Goal: Task Accomplishment & Management: Manage account settings

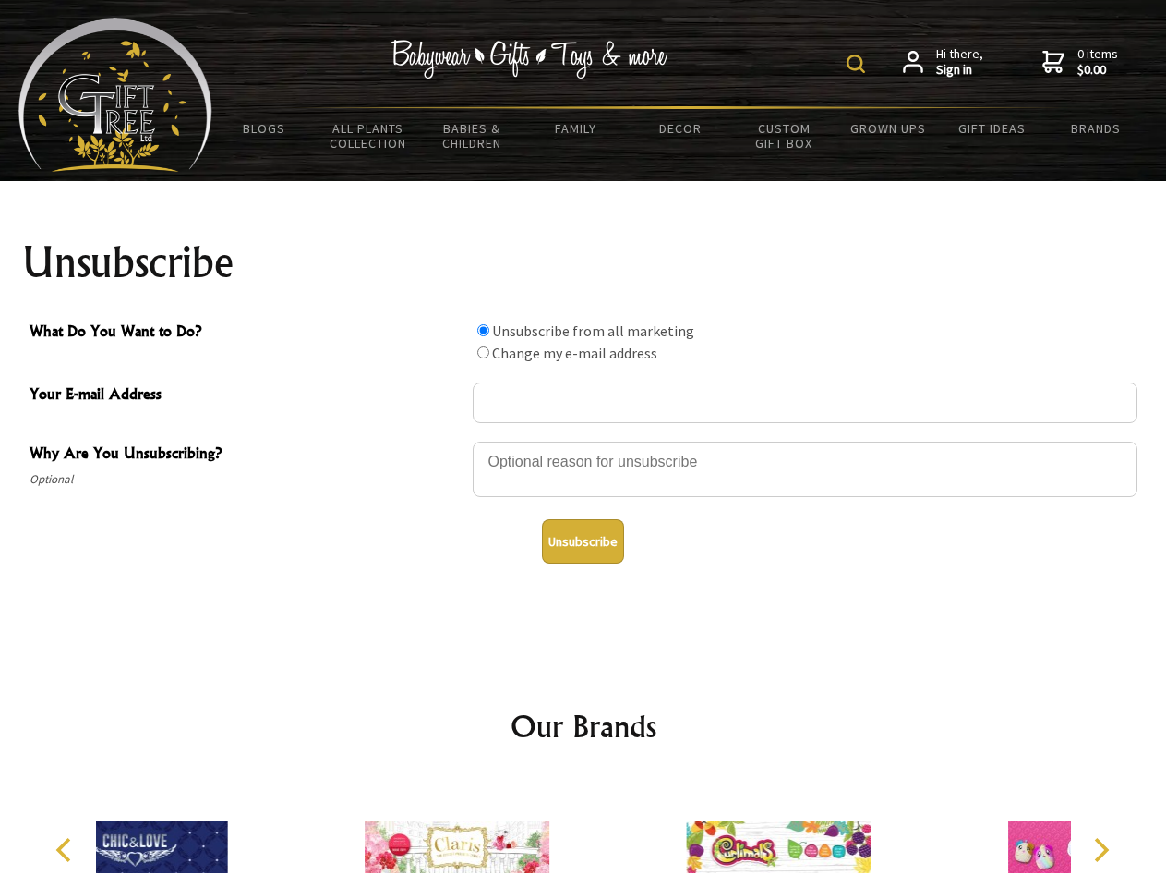
click at [859, 64] on img at bounding box center [856, 63] width 18 height 18
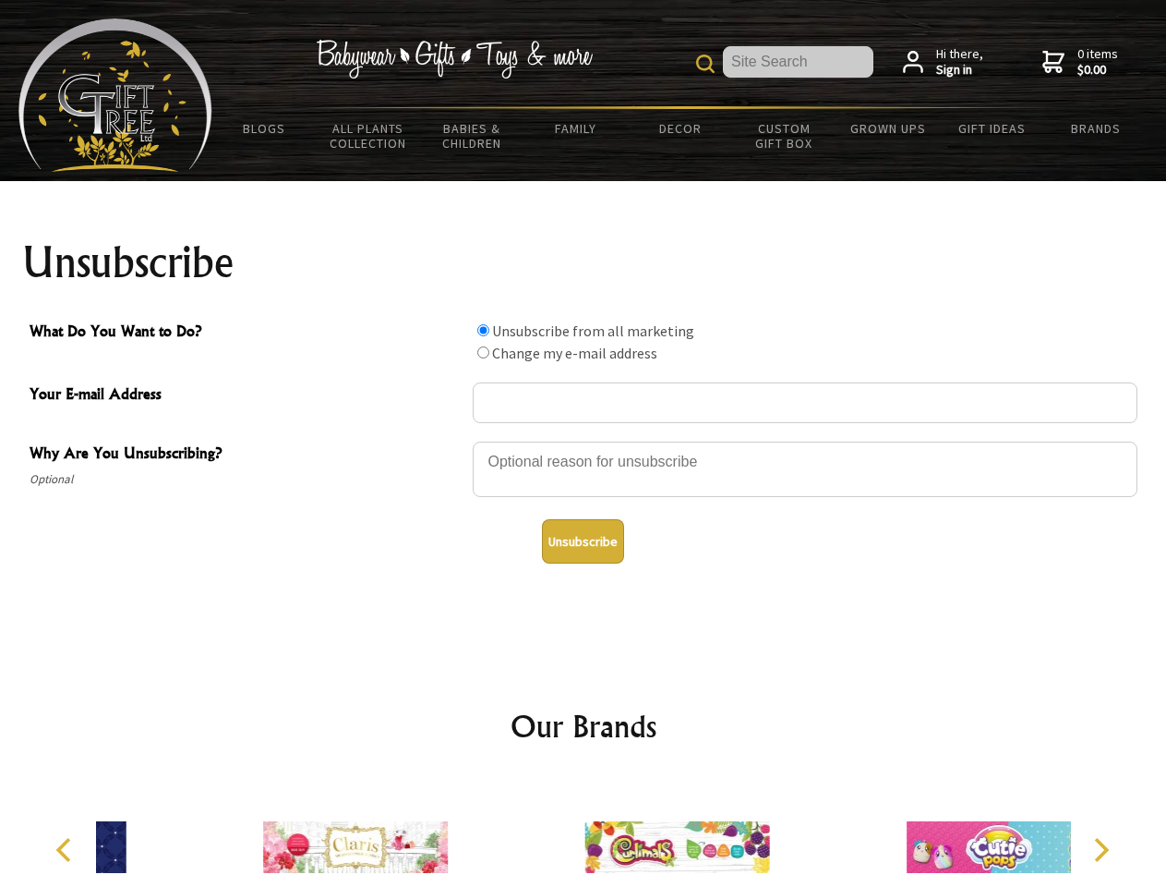
click at [584, 441] on div at bounding box center [805, 472] width 665 height 65
click at [483, 330] on input "What Do You Want to Do?" at bounding box center [483, 330] width 12 height 12
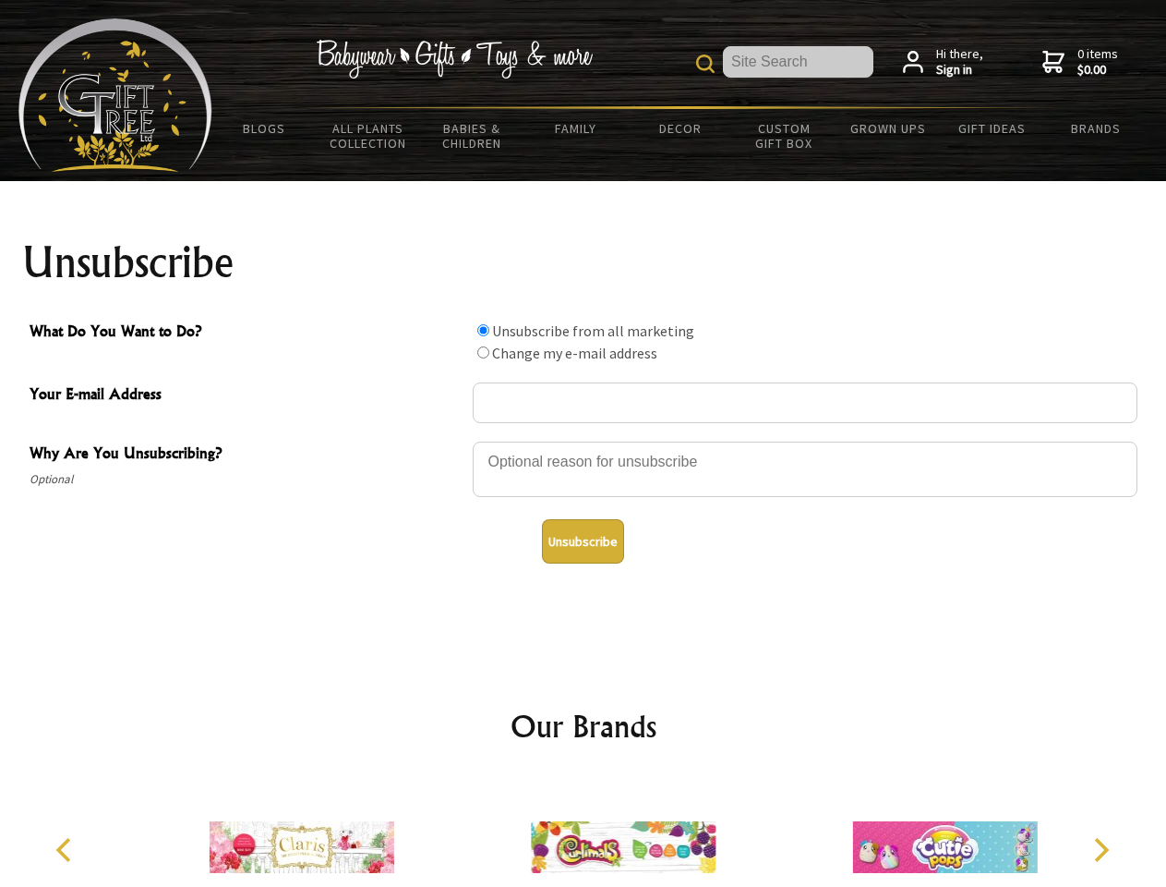
click at [483, 352] on input "What Do You Want to Do?" at bounding box center [483, 352] width 12 height 12
radio input "true"
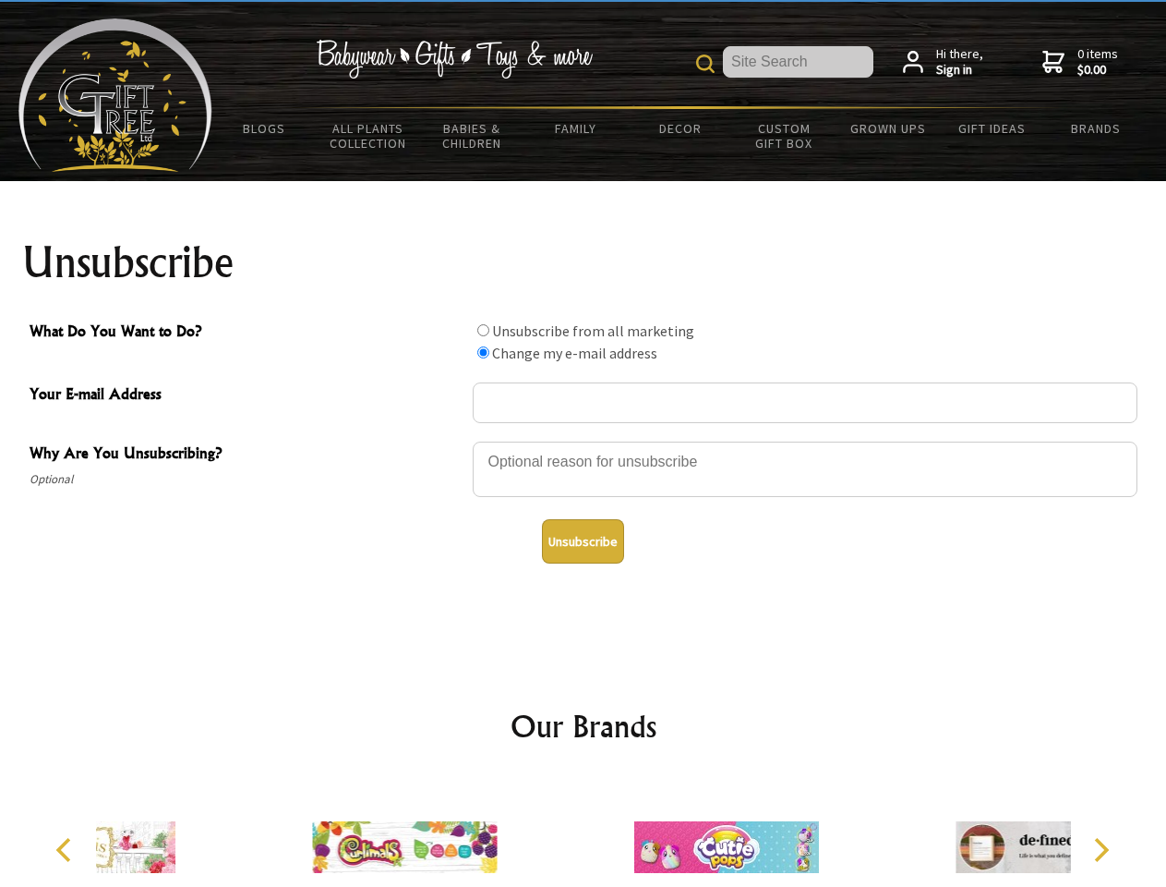
click at [583, 541] on button "Unsubscribe" at bounding box center [583, 541] width 82 height 44
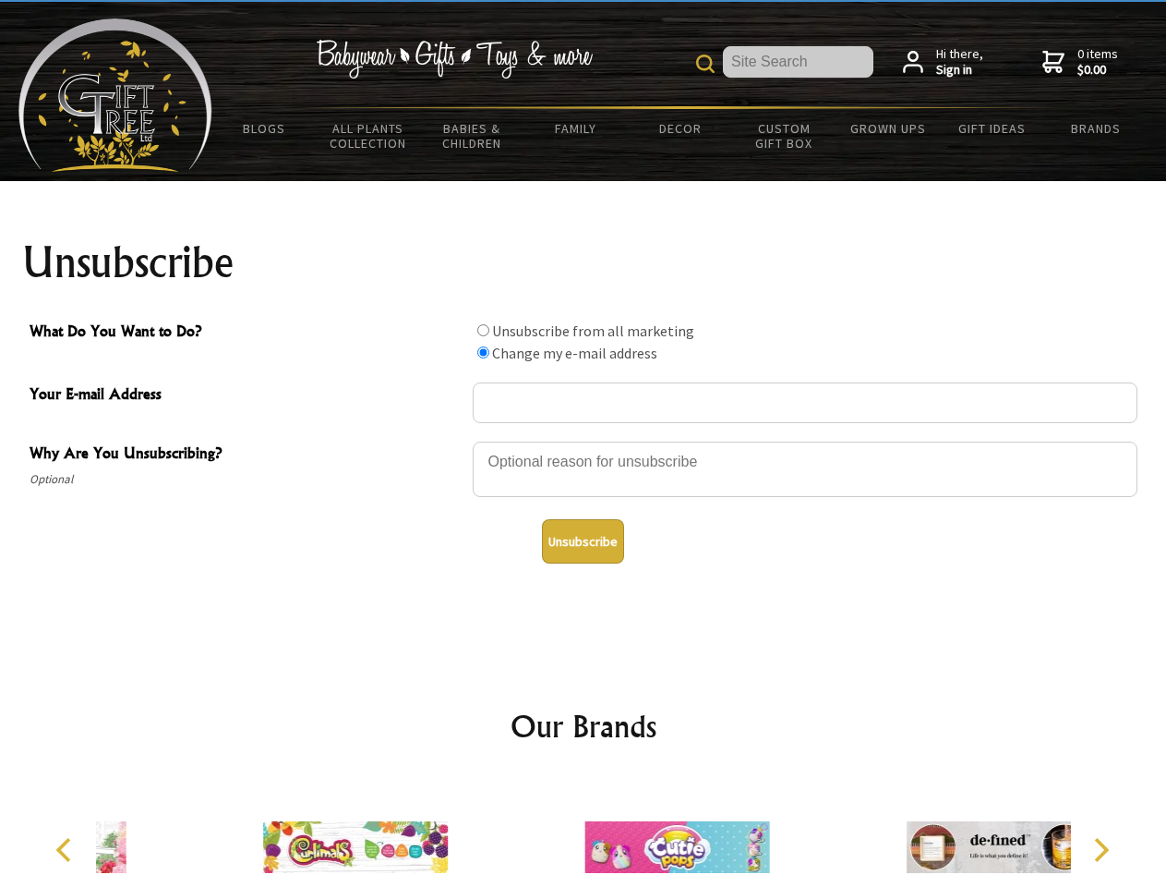
click at [584, 832] on div at bounding box center [676, 850] width 321 height 144
click at [66, 850] on icon "Previous" at bounding box center [66, 850] width 24 height 24
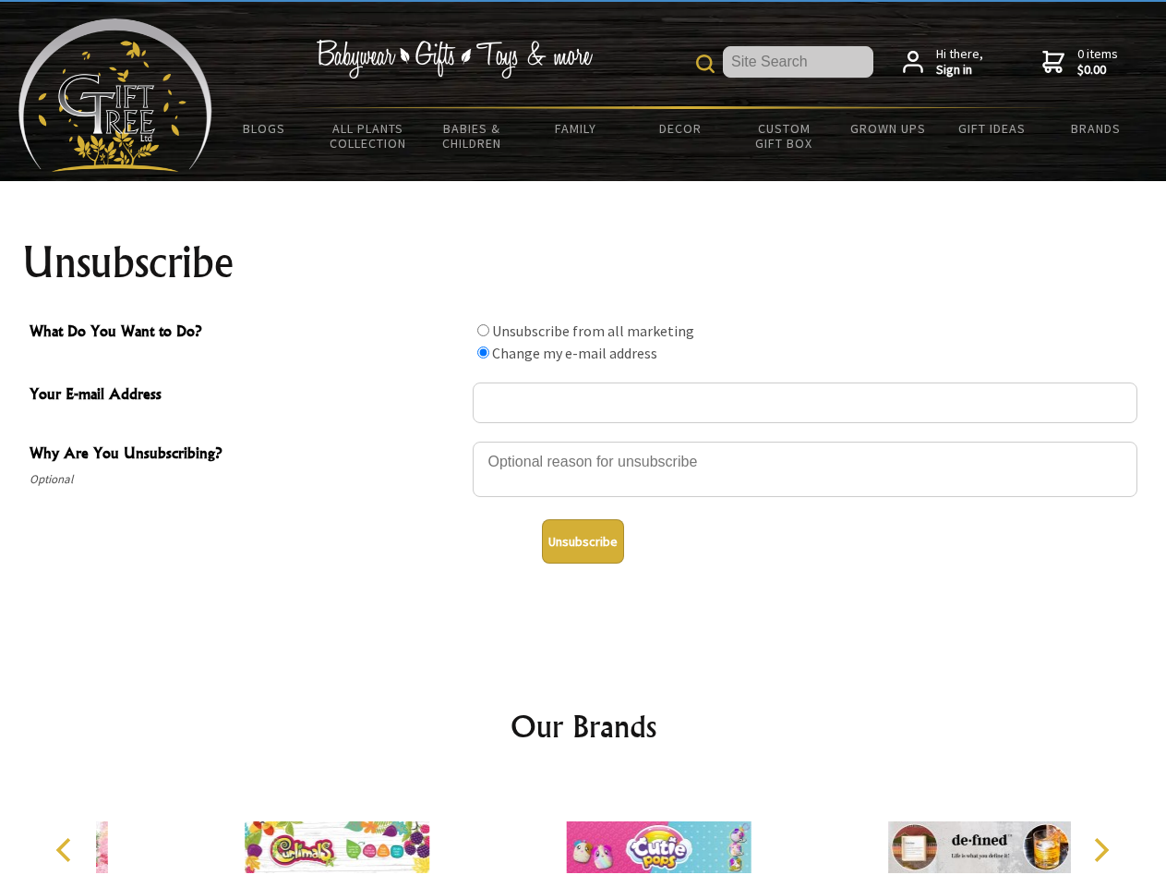
click at [1101, 850] on icon "Next" at bounding box center [1100, 850] width 24 height 24
